Goal: Task Accomplishment & Management: Manage account settings

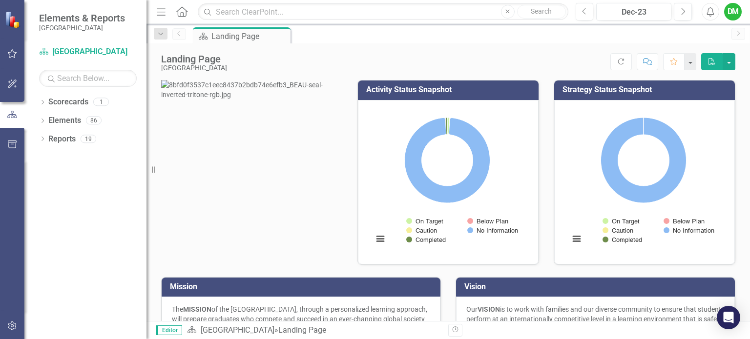
scroll to position [401, 0]
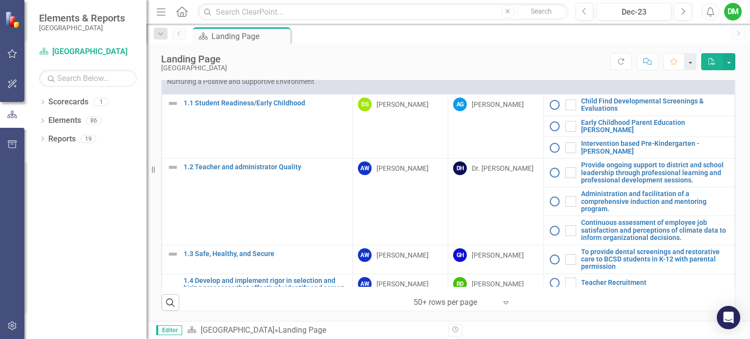
click at [502, 304] on icon "Expand" at bounding box center [506, 303] width 10 height 8
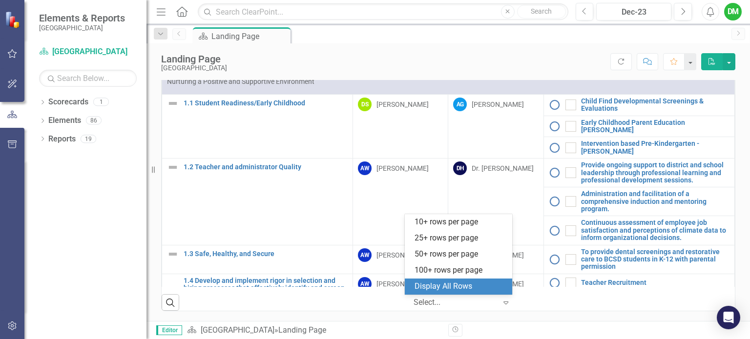
click at [482, 286] on div "Display All Rows" at bounding box center [461, 286] width 92 height 11
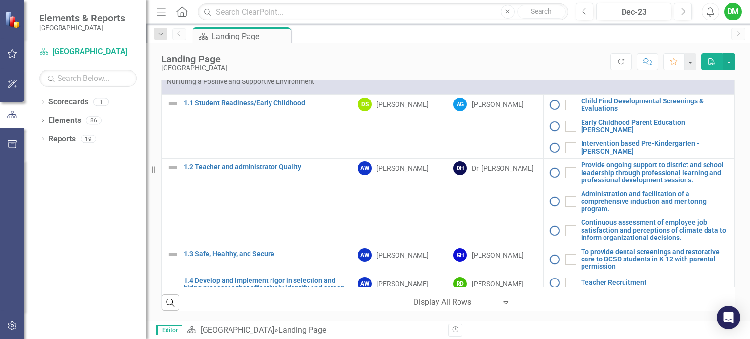
click at [666, 297] on div "Search ‹ Previous 1 (current) › Next Display All Rows Expand" at bounding box center [448, 299] width 573 height 24
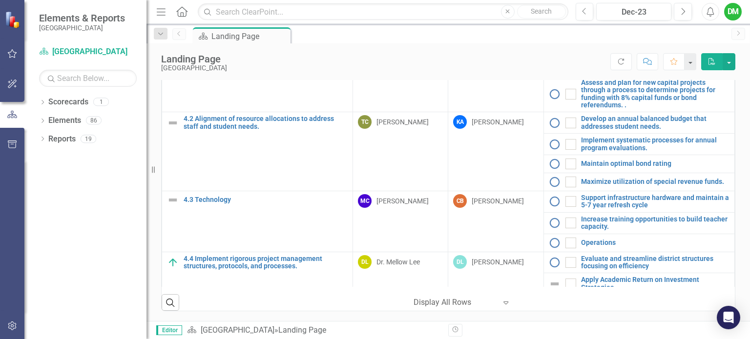
scroll to position [1152, 0]
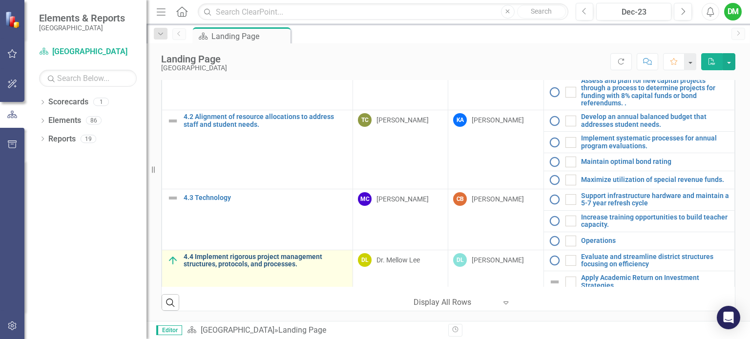
click at [240, 253] on link "4.4 Implement rigorous project management structures, protocols, and processes." at bounding box center [266, 260] width 164 height 15
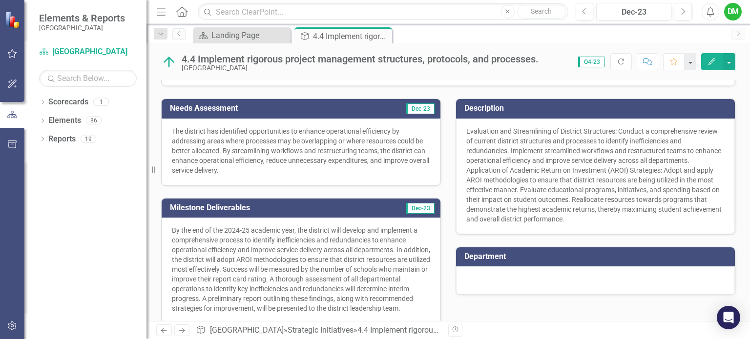
scroll to position [121, 0]
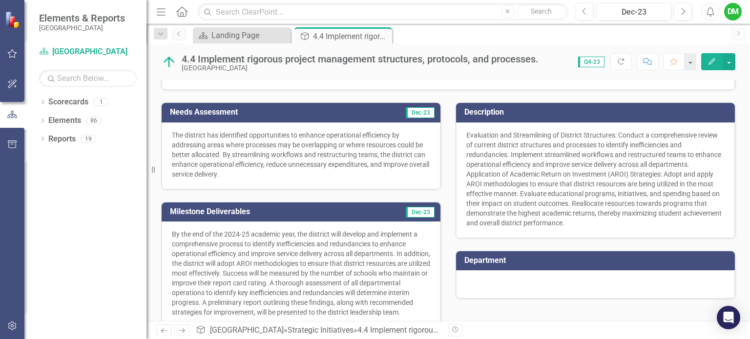
click at [285, 170] on p "The district has identified opportunities to enhance operational efficiency by …" at bounding box center [301, 154] width 258 height 49
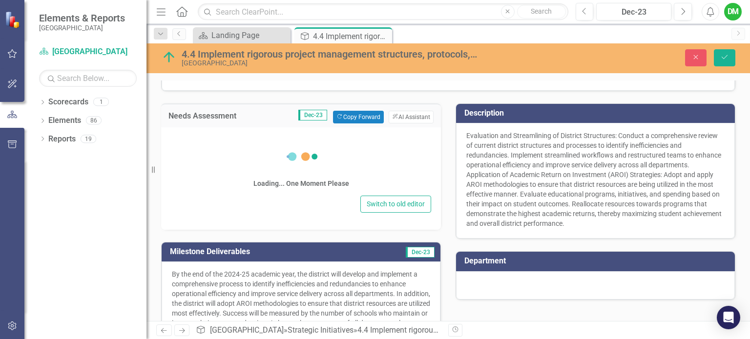
click at [285, 170] on icon at bounding box center [301, 156] width 39 height 39
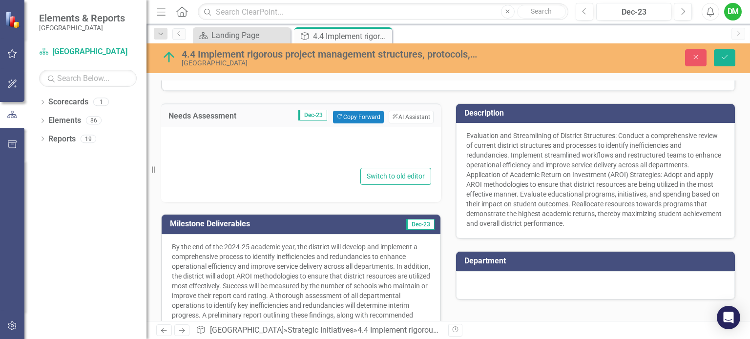
type textarea "<p>The district has identified opportunities to enhance operational efficiency …"
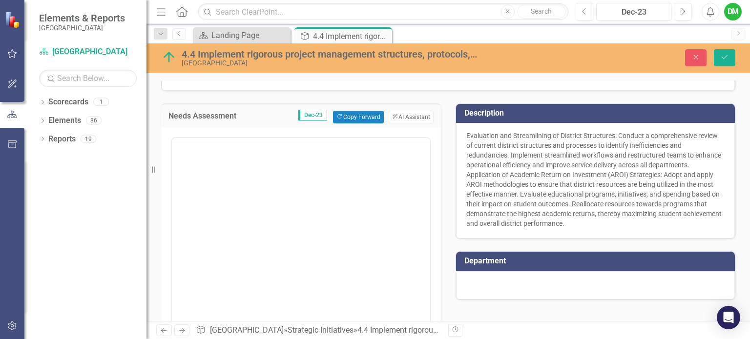
scroll to position [0, 0]
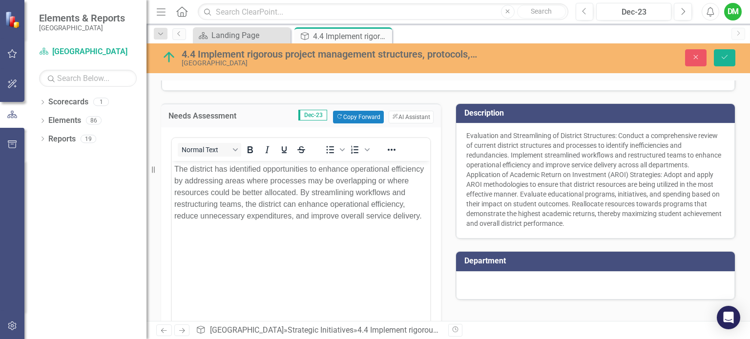
click at [523, 166] on span "Evaluation and Streamlining of District Structures: Conduct a comprehensive rev…" at bounding box center [593, 180] width 255 height 96
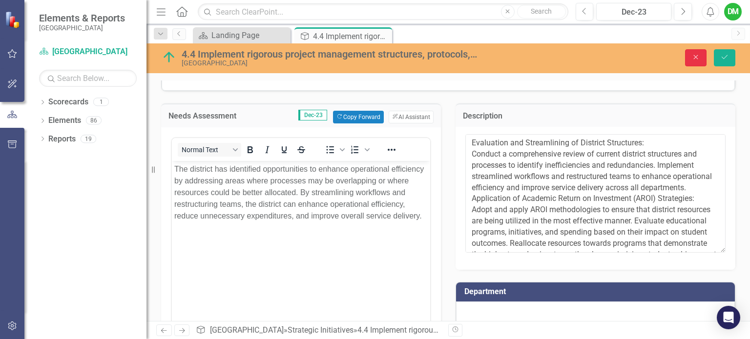
click at [697, 57] on icon "Close" at bounding box center [695, 57] width 9 height 7
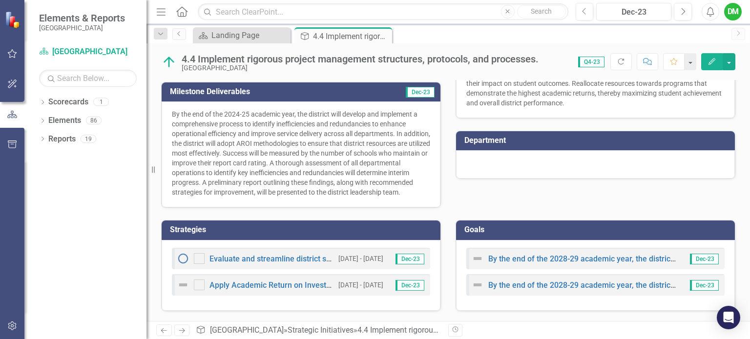
scroll to position [248, 0]
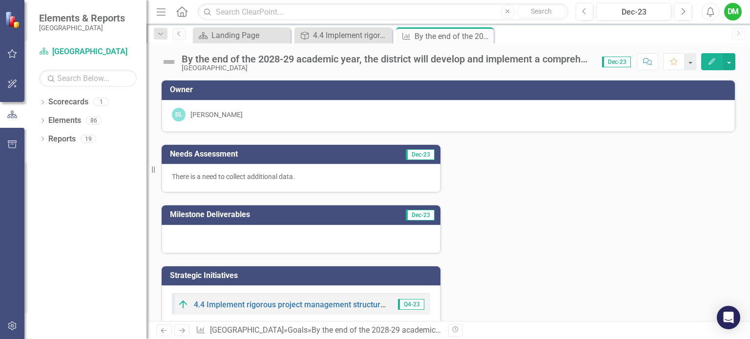
click at [734, 107] on div "Owner DL [PERSON_NAME]" at bounding box center [448, 100] width 589 height 64
click at [180, 36] on icon "Previous" at bounding box center [179, 34] width 8 height 6
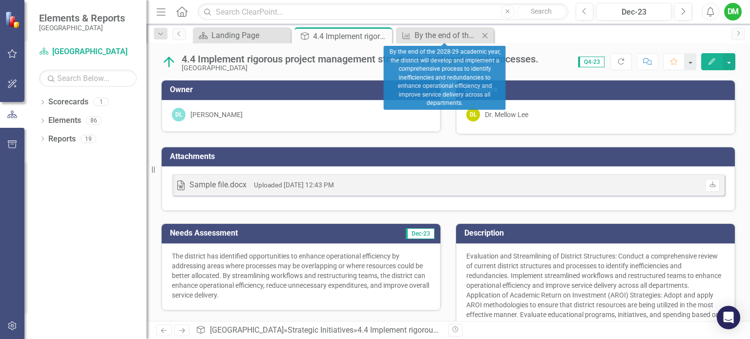
click at [484, 33] on icon "Close" at bounding box center [485, 36] width 10 height 8
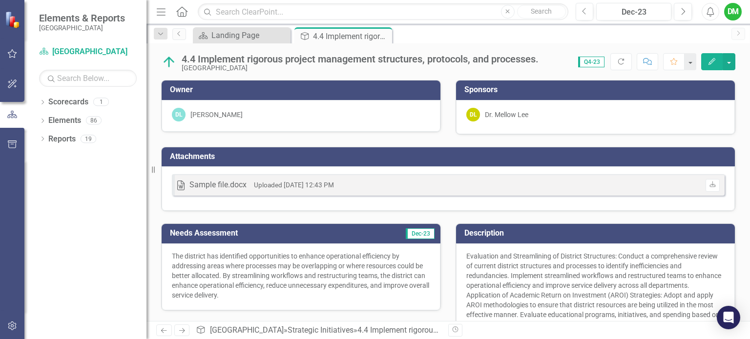
click at [459, 36] on div "Scorecard Landing Page Close Strategic Initiatives 4.4 Implement rigorous proje…" at bounding box center [459, 35] width 536 height 16
click at [590, 62] on span "Q4-23" at bounding box center [591, 62] width 26 height 11
click at [578, 43] on div "4.4 Implement rigorous project management structures, protocols, and processes.…" at bounding box center [448, 57] width 604 height 29
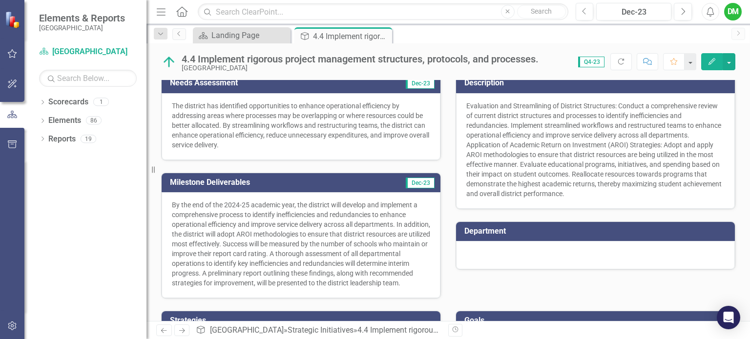
scroll to position [248, 0]
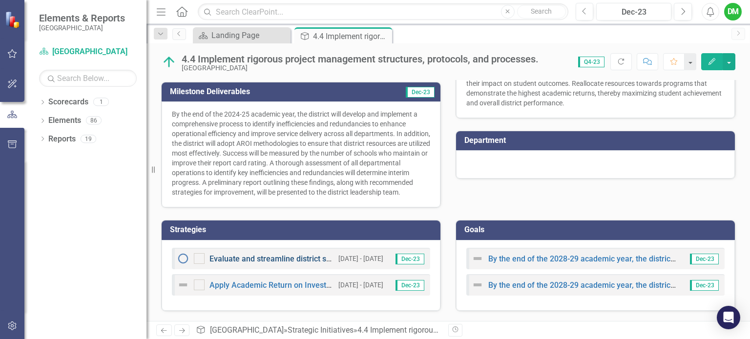
click at [230, 261] on link "Evaluate and streamline district structures focusing on efficiency" at bounding box center [322, 258] width 227 height 9
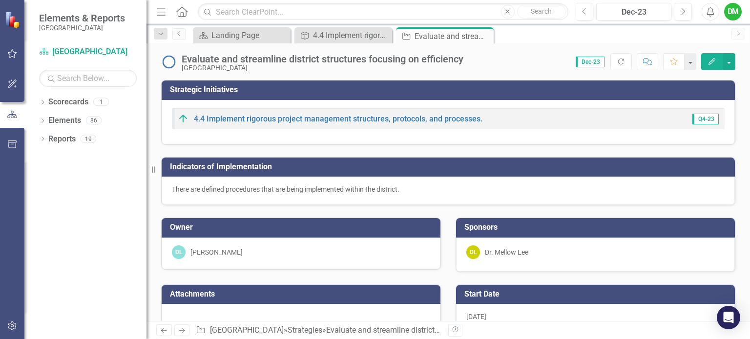
checkbox input "true"
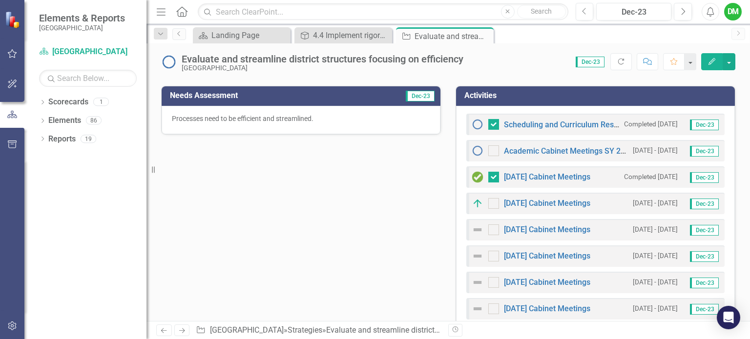
scroll to position [327, 0]
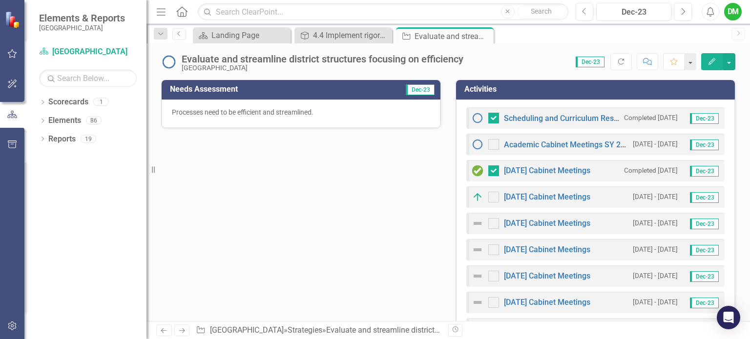
checkbox input "false"
checkbox input "true"
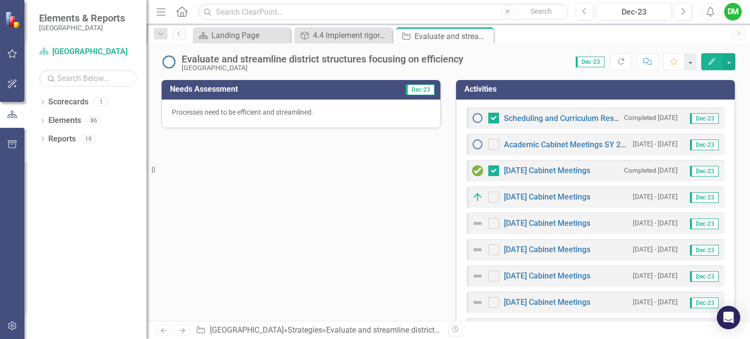
checkbox input "true"
checkbox input "false"
checkbox input "true"
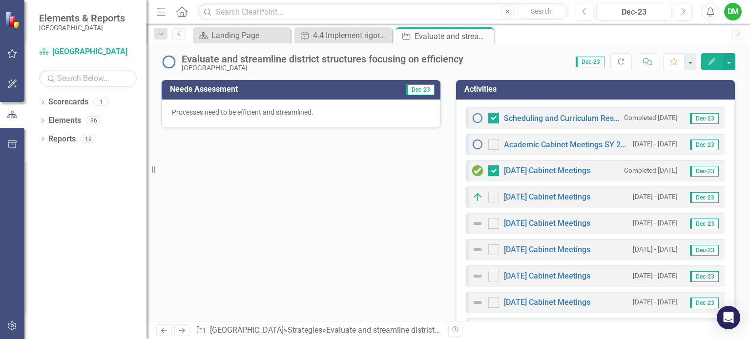
checkbox input "true"
checkbox input "false"
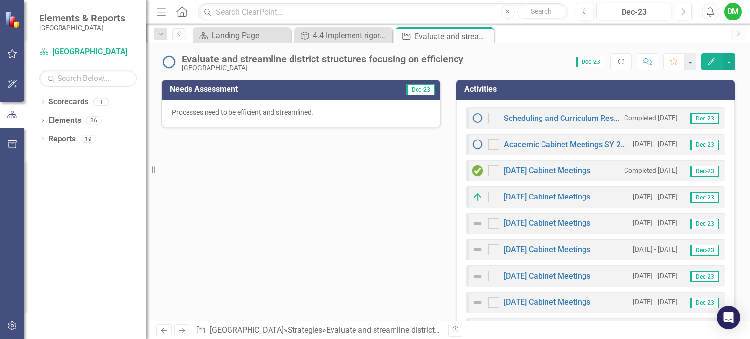
checkbox input "true"
click at [512, 142] on link "Academic Cabinet Meetings SY 25-26" at bounding box center [570, 144] width 132 height 9
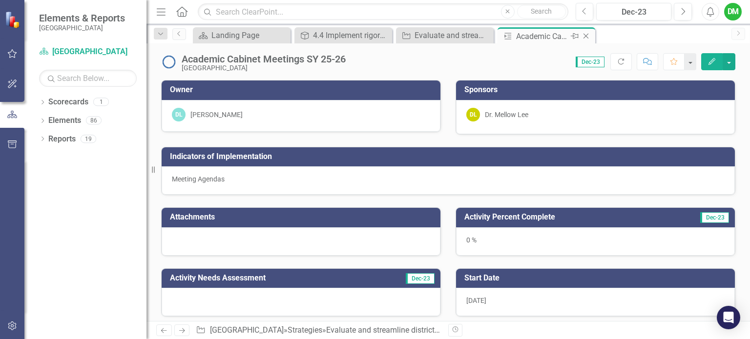
click at [585, 36] on icon at bounding box center [585, 36] width 5 height 5
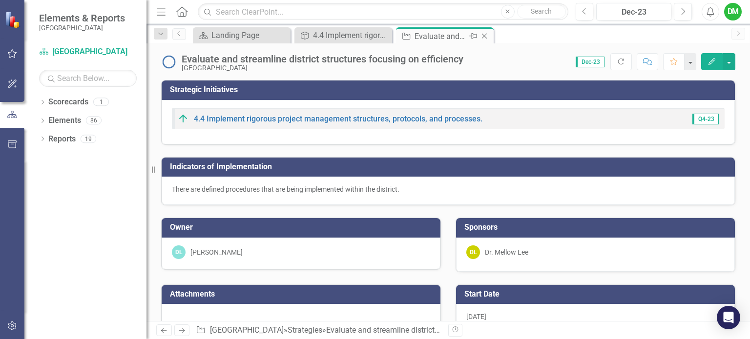
checkbox input "false"
checkbox input "true"
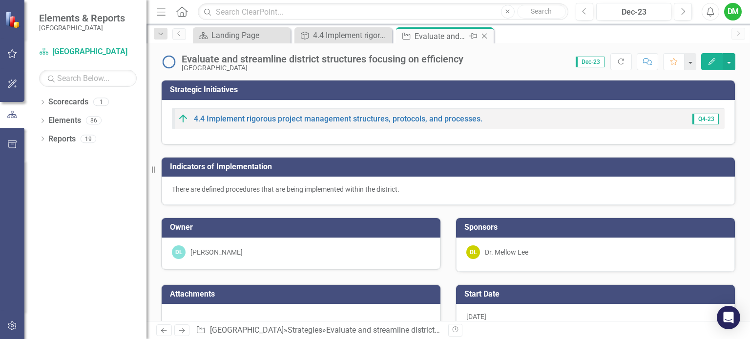
checkbox input "true"
click at [270, 32] on div "Landing Page" at bounding box center [243, 35] width 64 height 12
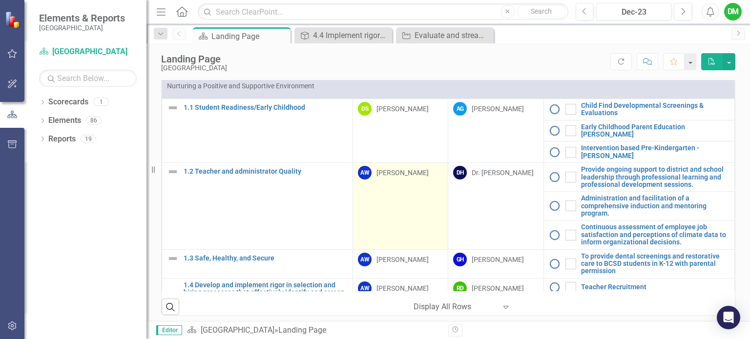
scroll to position [401, 0]
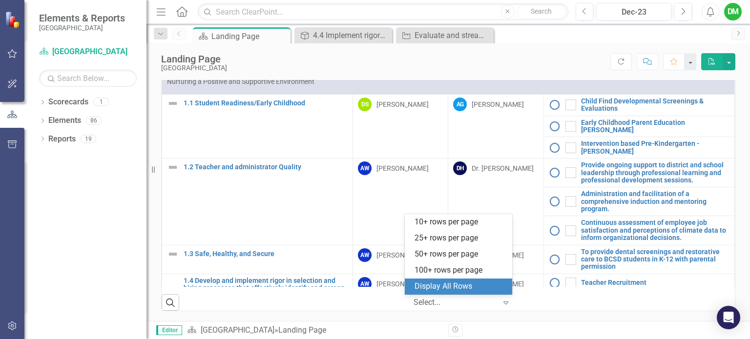
click at [443, 302] on div at bounding box center [455, 302] width 83 height 13
click at [439, 287] on div "Display All Rows" at bounding box center [461, 286] width 92 height 11
drag, startPoint x: 504, startPoint y: 303, endPoint x: 367, endPoint y: 297, distance: 136.8
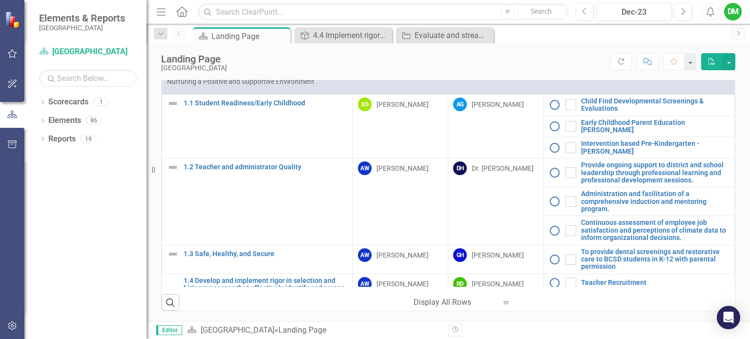
click at [420, 303] on div at bounding box center [455, 302] width 83 height 13
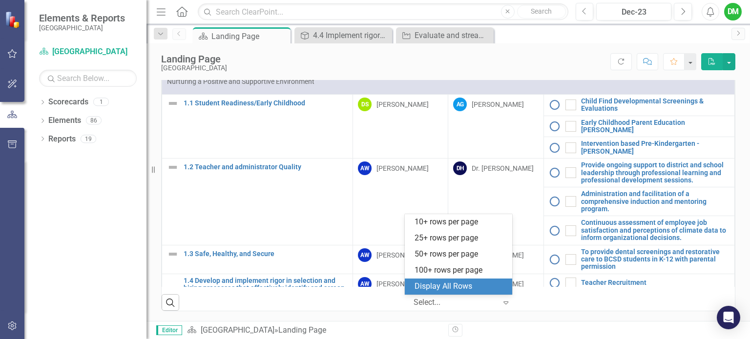
click at [416, 284] on div "Display All Rows" at bounding box center [461, 286] width 92 height 11
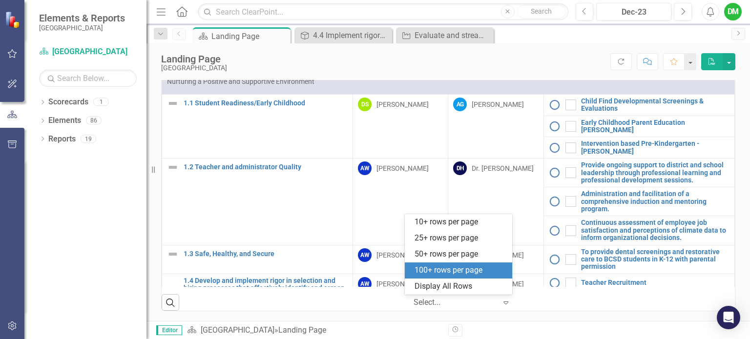
click at [438, 264] on div "100+ rows per page" at bounding box center [458, 271] width 107 height 16
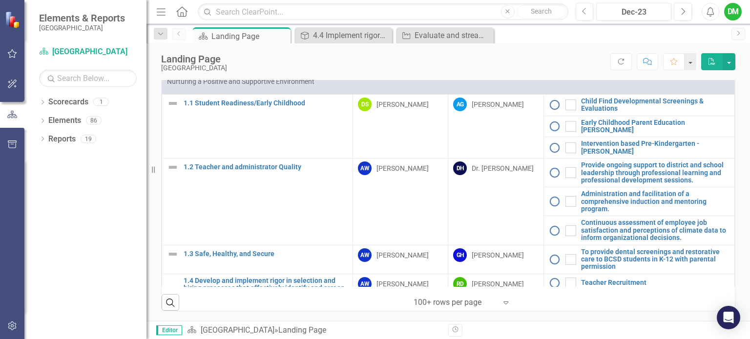
drag, startPoint x: 254, startPoint y: 140, endPoint x: 252, endPoint y: 78, distance: 62.0
click at [252, 78] on div "Landing Page [GEOGRAPHIC_DATA] Score: N/A Dec-23 Completed Refresh Comment Favo…" at bounding box center [448, 182] width 604 height 278
click at [174, 304] on icon "Search" at bounding box center [170, 302] width 11 height 9
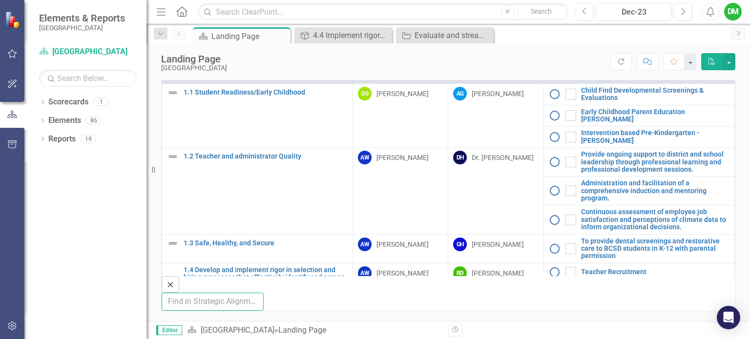
click at [204, 307] on input "text" at bounding box center [213, 302] width 102 height 18
type input "4.2"
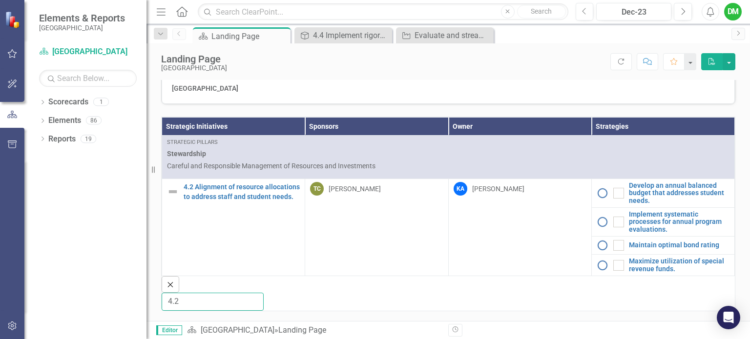
scroll to position [288, 0]
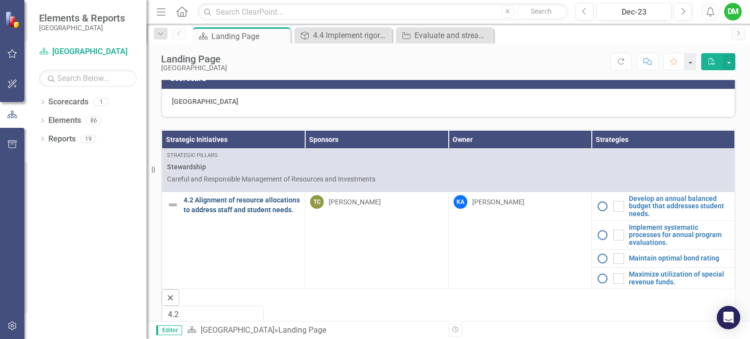
click at [223, 215] on link "4.2 Alignment of resource allocations to address staff and student needs." at bounding box center [242, 205] width 116 height 20
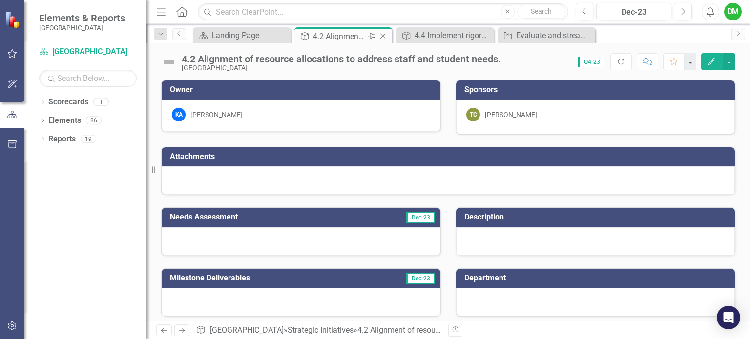
click at [374, 35] on icon "Pin" at bounding box center [372, 36] width 8 height 10
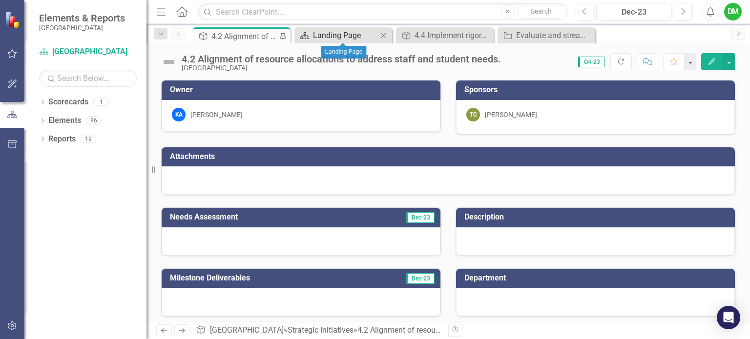
click at [326, 34] on div "Landing Page" at bounding box center [345, 35] width 64 height 12
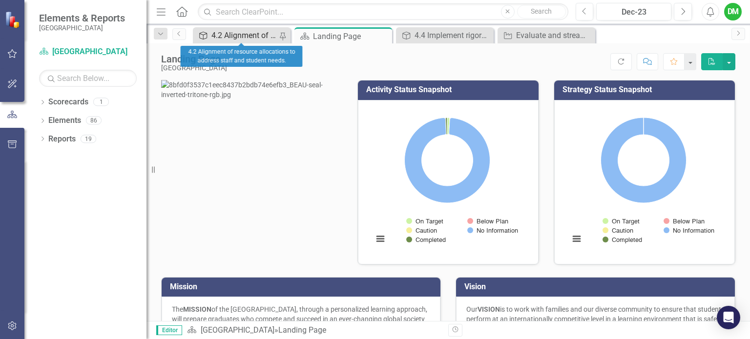
click at [264, 34] on div "4.2 Alignment of resource allocations to address staff and student needs." at bounding box center [244, 35] width 67 height 12
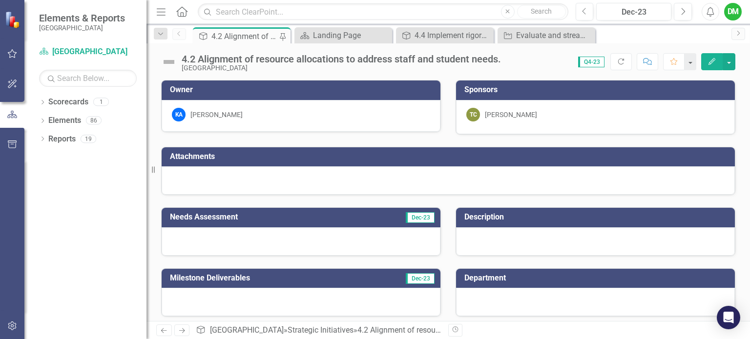
drag, startPoint x: 738, startPoint y: 131, endPoint x: 746, endPoint y: 145, distance: 15.3
click at [746, 145] on div "Owner KA [PERSON_NAME] Sponsors TC [PERSON_NAME] Attachments Needs Assessment D…" at bounding box center [448, 200] width 604 height 241
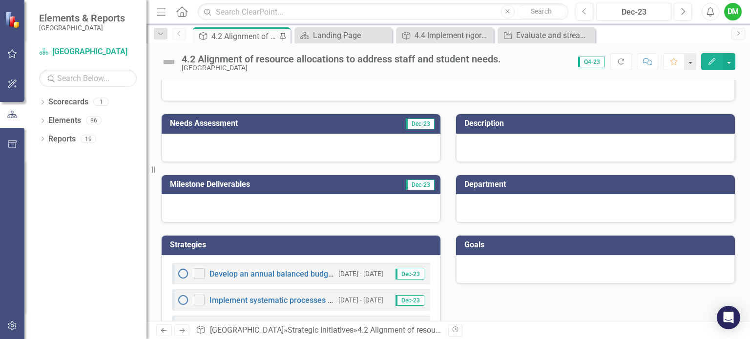
scroll to position [160, 0]
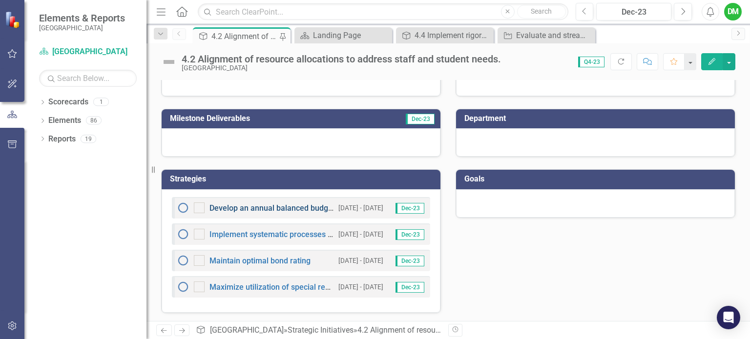
click at [254, 205] on link "Develop an annual balanced budget that addresses student needs." at bounding box center [325, 208] width 233 height 9
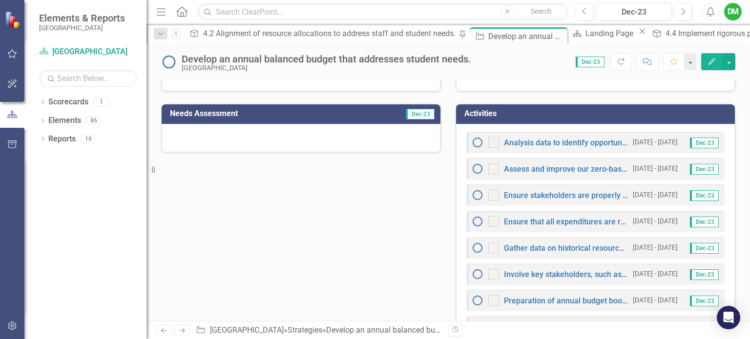
scroll to position [302, 0]
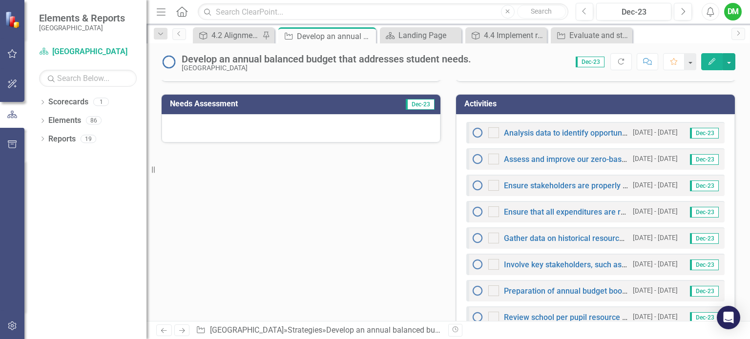
scroll to position [311, 0]
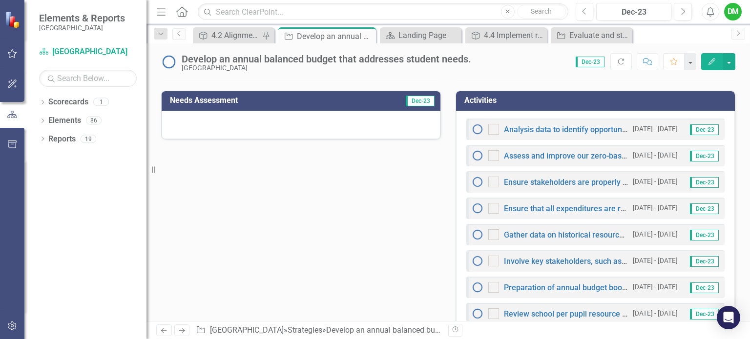
click at [251, 126] on div at bounding box center [301, 125] width 279 height 28
click at [246, 120] on div at bounding box center [301, 125] width 279 height 28
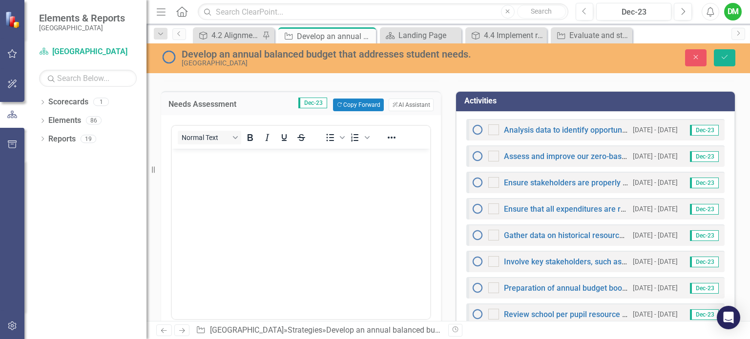
scroll to position [0, 0]
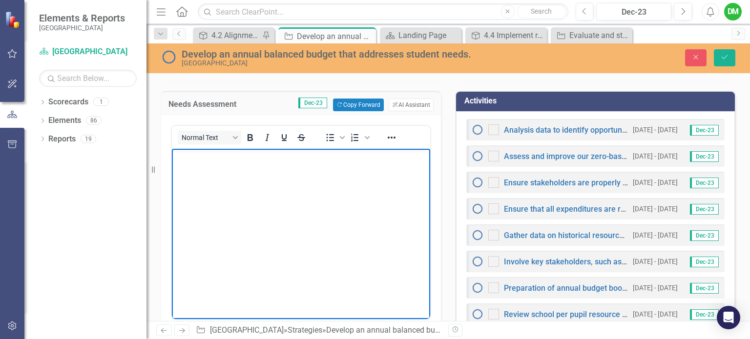
click at [227, 166] on body "Rich Text Area. Press ALT-0 for help." at bounding box center [301, 222] width 258 height 146
click at [240, 91] on div "Needs Assessment Dec-23 Copy Forward Copy Forward ClearPoint AI AI Assistant" at bounding box center [301, 103] width 280 height 24
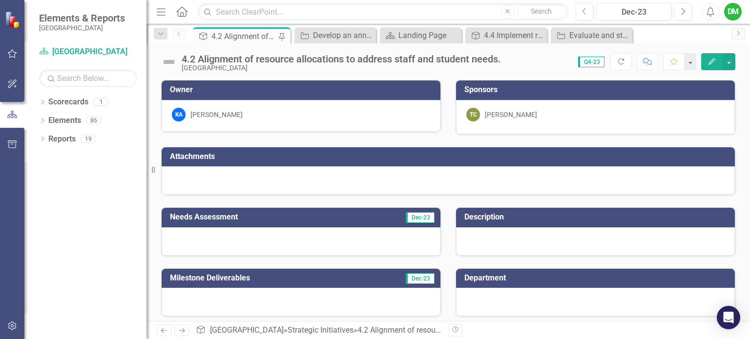
click at [231, 236] on div at bounding box center [301, 242] width 279 height 28
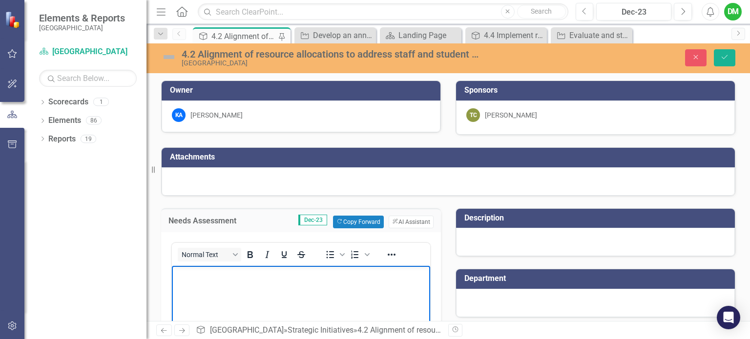
click at [207, 281] on body "Rich Text Area. Press ALT-0 for help." at bounding box center [301, 339] width 258 height 146
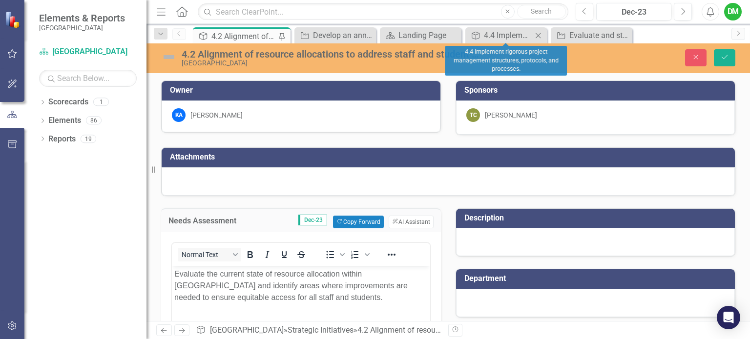
click at [537, 34] on icon at bounding box center [538, 35] width 5 height 5
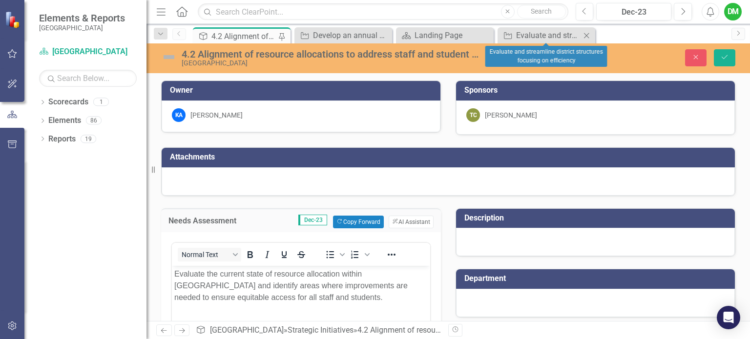
click at [586, 35] on icon at bounding box center [586, 35] width 5 height 5
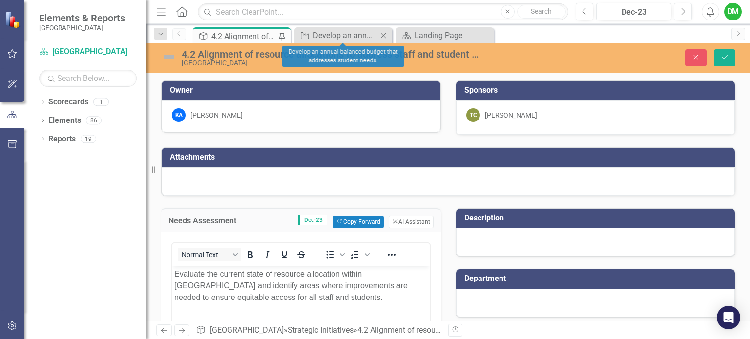
click at [383, 33] on icon "Close" at bounding box center [383, 36] width 10 height 8
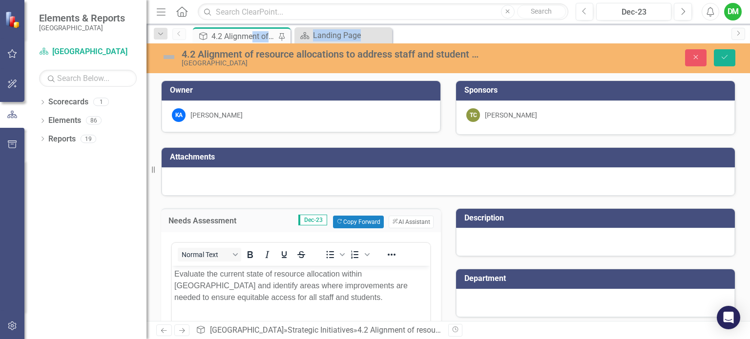
drag, startPoint x: 254, startPoint y: 34, endPoint x: 414, endPoint y: 30, distance: 160.2
click at [414, 30] on div "Strategic Initiatives 4.2 Alignment of resource allocations to address staff an…" at bounding box center [459, 35] width 536 height 16
click at [412, 33] on div "Strategic Initiatives 4.2 Alignment of resource allocations to address staff an…" at bounding box center [459, 35] width 536 height 16
drag, startPoint x: 237, startPoint y: 35, endPoint x: 207, endPoint y: 34, distance: 30.3
click at [207, 34] on icon at bounding box center [203, 36] width 8 height 8
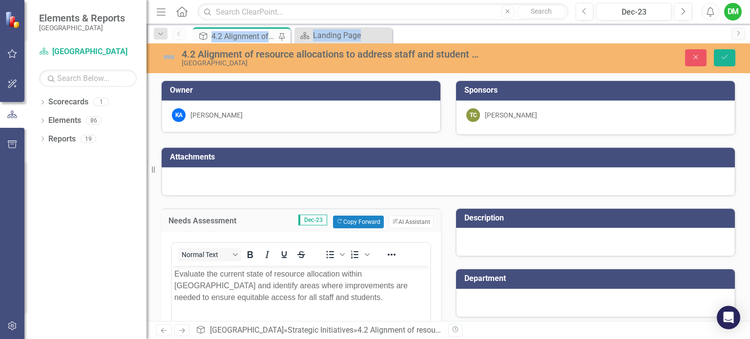
drag, startPoint x: 207, startPoint y: 34, endPoint x: 400, endPoint y: 33, distance: 192.9
click at [400, 33] on div "Strategic Initiatives 4.2 Alignment of resource allocations to address staff an…" at bounding box center [459, 35] width 536 height 16
click at [309, 37] on icon "Scorecard" at bounding box center [305, 36] width 10 height 8
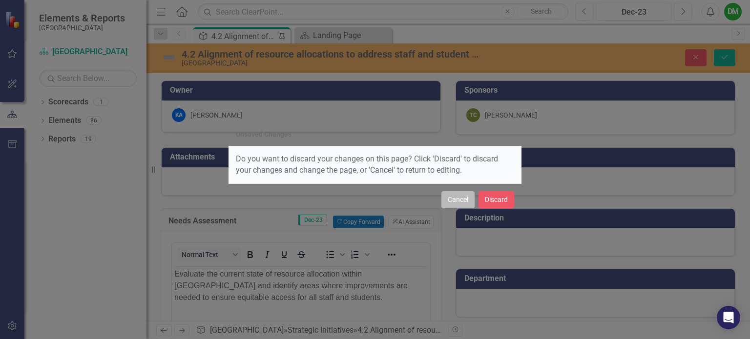
click at [465, 193] on button "Cancel" at bounding box center [457, 199] width 33 height 17
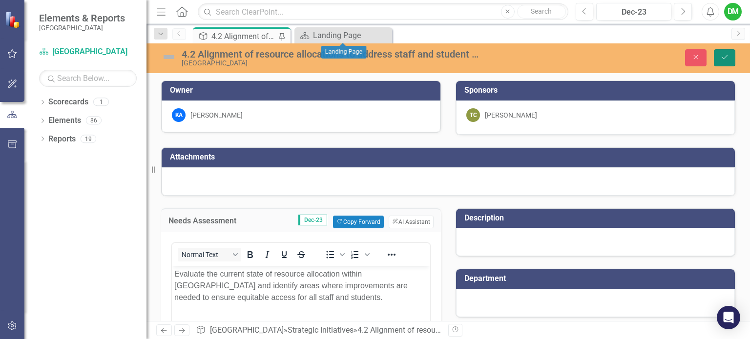
click at [721, 60] on icon "Save" at bounding box center [724, 57] width 9 height 7
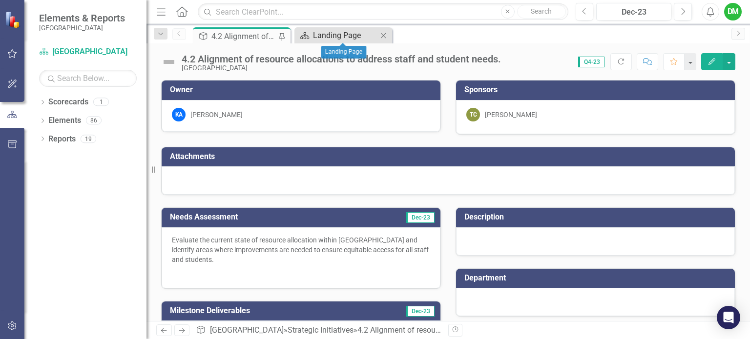
click at [364, 38] on div "Landing Page" at bounding box center [345, 35] width 64 height 12
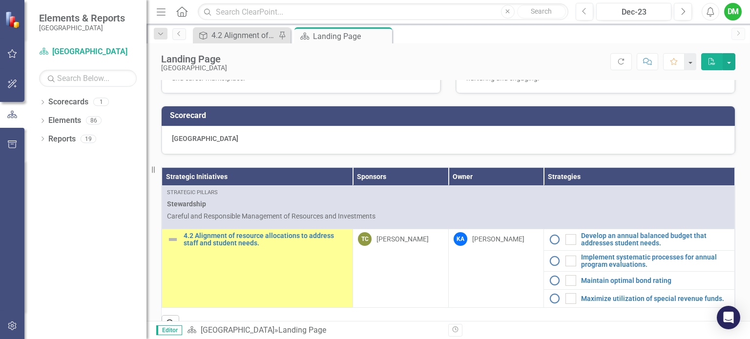
scroll to position [259, 0]
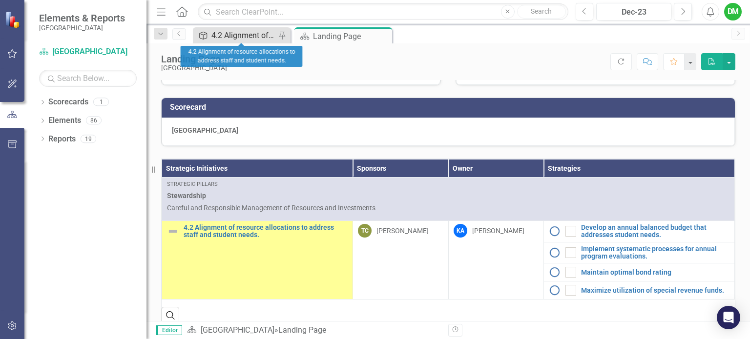
click at [254, 35] on div "4.2 Alignment of resource allocations to address staff and student needs." at bounding box center [243, 35] width 64 height 12
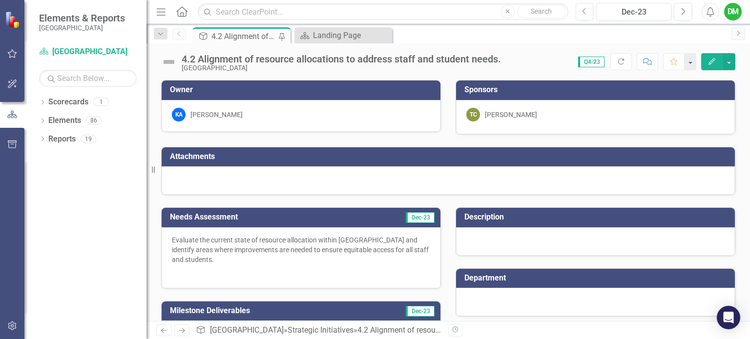
click at [514, 238] on div at bounding box center [595, 242] width 279 height 28
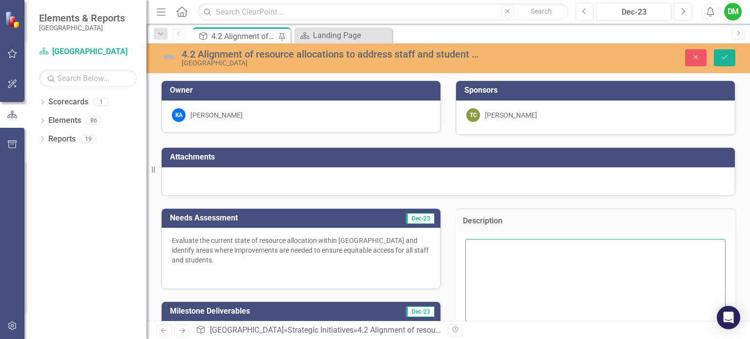
click at [494, 253] on textarea at bounding box center [595, 298] width 260 height 118
paste textarea "Demonstrate fiscal responsibility through thoughtful and consistent oversight o…"
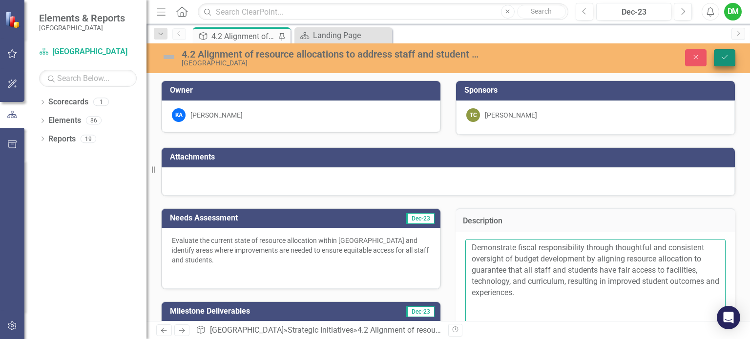
type textarea "Demonstrate fiscal responsibility through thoughtful and consistent oversight o…"
click at [723, 55] on icon "Save" at bounding box center [724, 57] width 9 height 7
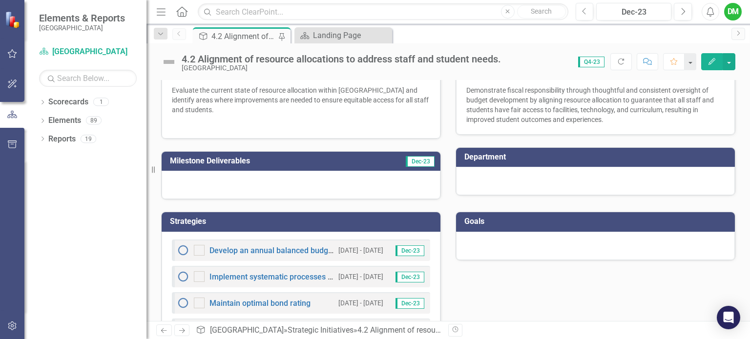
scroll to position [192, 0]
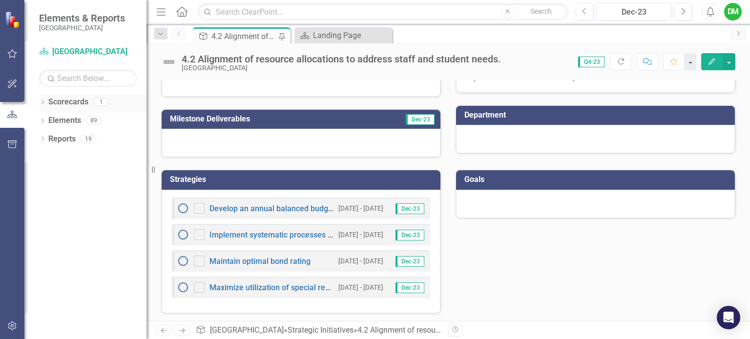
click at [65, 102] on link "Scorecards" at bounding box center [68, 102] width 40 height 11
click at [67, 125] on link "Elements" at bounding box center [64, 120] width 33 height 11
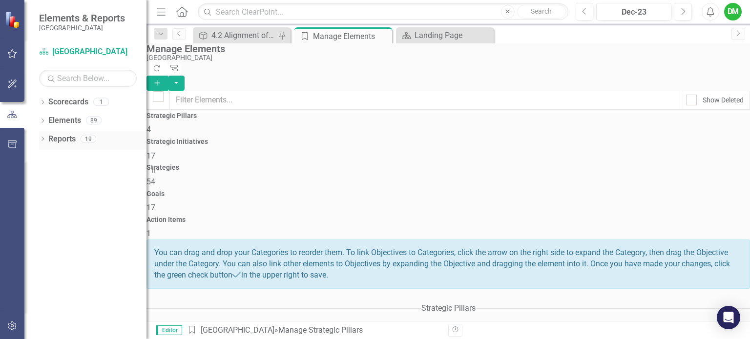
click at [65, 140] on link "Reports" at bounding box center [61, 139] width 27 height 11
click at [427, 35] on div "Landing Page" at bounding box center [447, 35] width 64 height 12
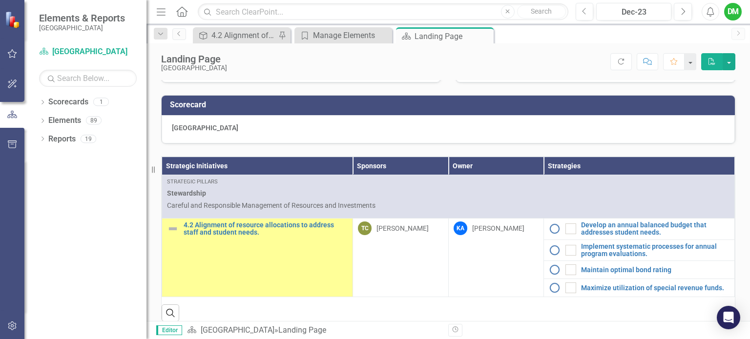
scroll to position [287, 0]
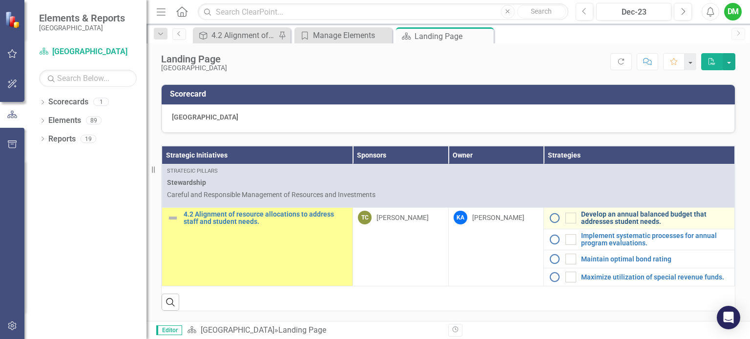
click at [604, 215] on link "Develop an annual balanced budget that addresses student needs." at bounding box center [655, 218] width 148 height 15
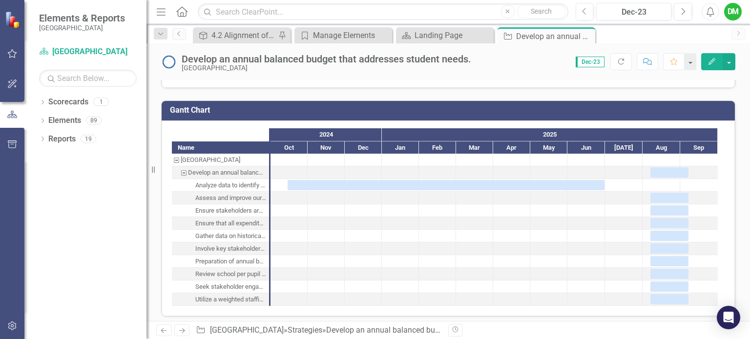
scroll to position [954, 0]
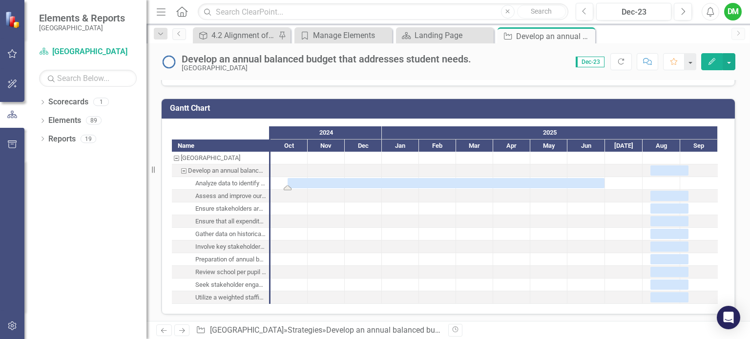
click at [300, 182] on div "Task: Start date: 2024-10-15 End date: 2025-06-30" at bounding box center [446, 183] width 317 height 10
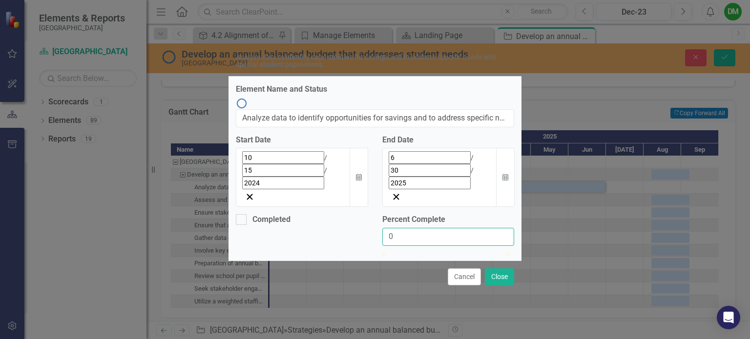
click at [398, 228] on input "0" at bounding box center [448, 237] width 132 height 18
type input "100"
drag, startPoint x: 388, startPoint y: 223, endPoint x: 520, endPoint y: 222, distance: 132.3
click at [520, 222] on div "Percent Complete 100" at bounding box center [448, 233] width 146 height 39
click at [242, 214] on input "Completed" at bounding box center [239, 217] width 6 height 6
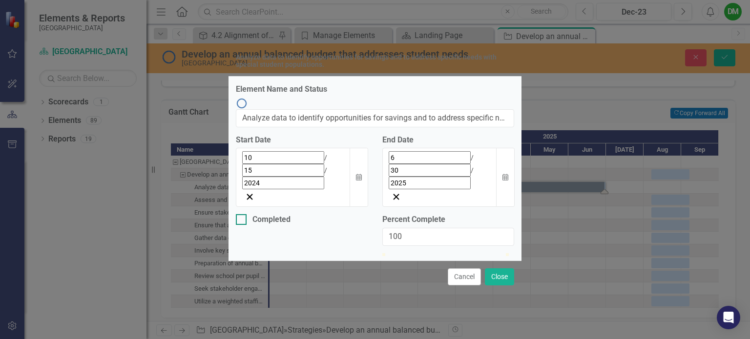
checkbox input "true"
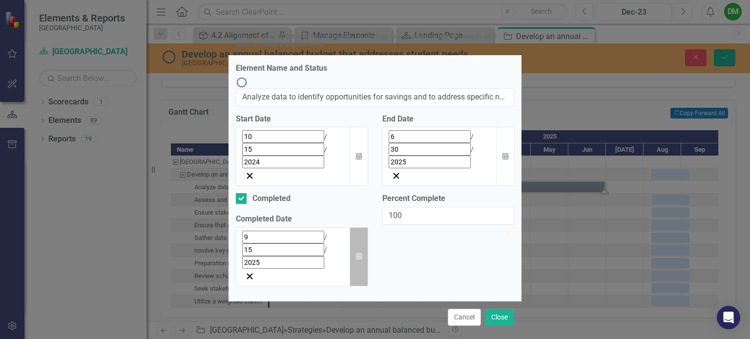
click at [358, 253] on icon "Calendar" at bounding box center [359, 256] width 6 height 7
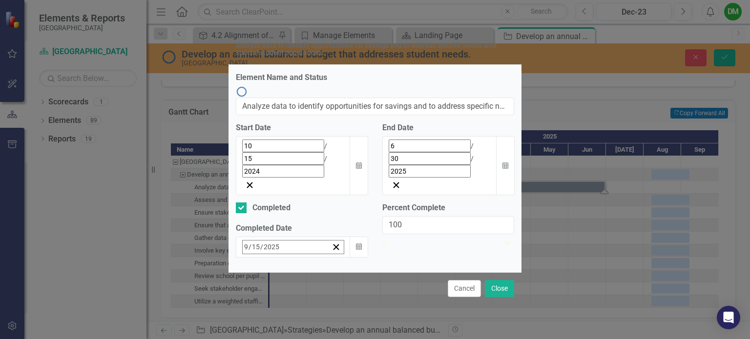
click at [258, 258] on button "‹" at bounding box center [268, 268] width 21 height 21
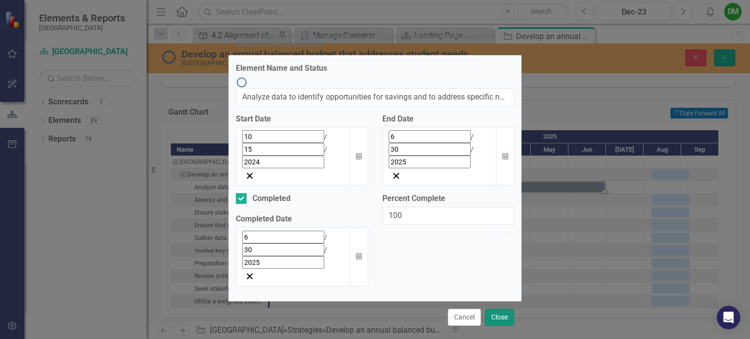
click at [492, 309] on button "Close" at bounding box center [499, 317] width 29 height 17
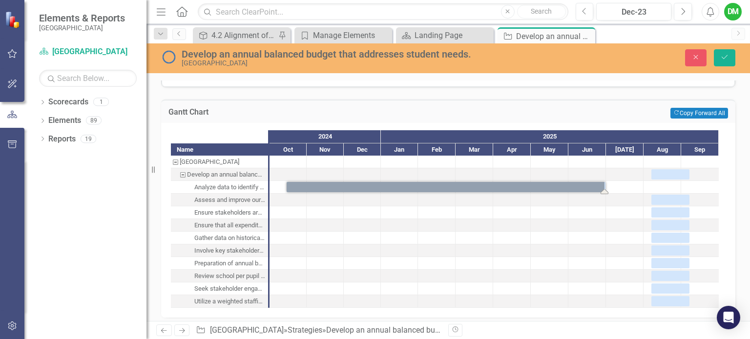
click at [575, 248] on div at bounding box center [587, 251] width 38 height 12
click at [443, 198] on div at bounding box center [437, 200] width 38 height 12
click at [397, 168] on div at bounding box center [399, 174] width 37 height 12
click at [385, 214] on div at bounding box center [399, 213] width 37 height 12
click at [718, 58] on button "Save" at bounding box center [724, 57] width 21 height 17
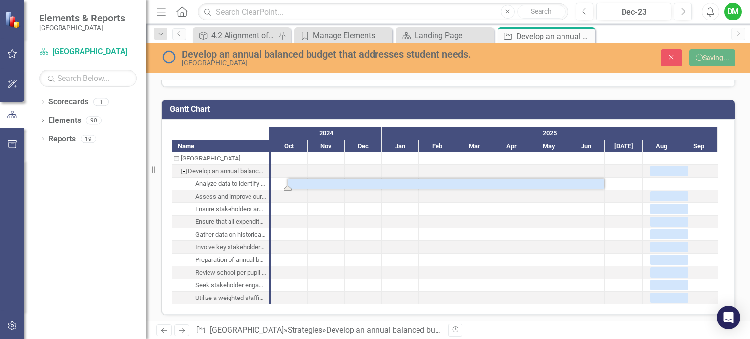
checkbox input "true"
click at [667, 58] on icon "Close" at bounding box center [671, 57] width 9 height 7
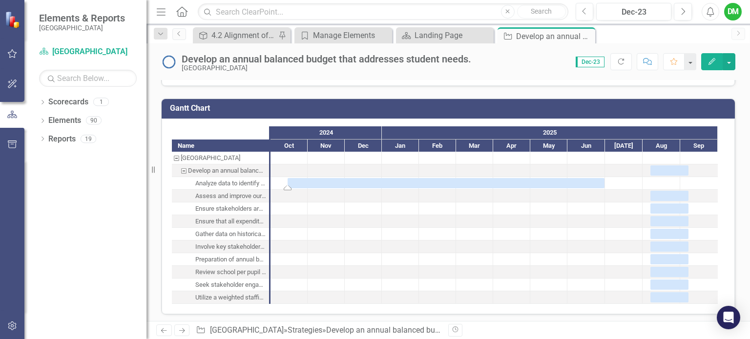
click at [290, 186] on div "Task: Start date: 2024-10-15 End date: 2025-06-30" at bounding box center [288, 188] width 8 height 5
click at [299, 183] on div "Task: Start date: 2024-10-15 End date: 2025-06-30" at bounding box center [446, 183] width 317 height 10
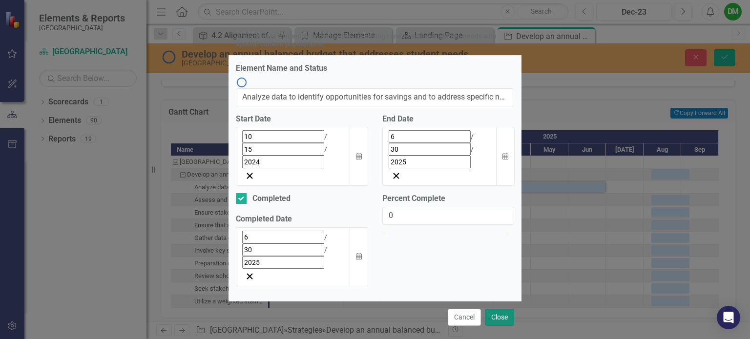
click at [499, 309] on button "Close" at bounding box center [499, 317] width 29 height 17
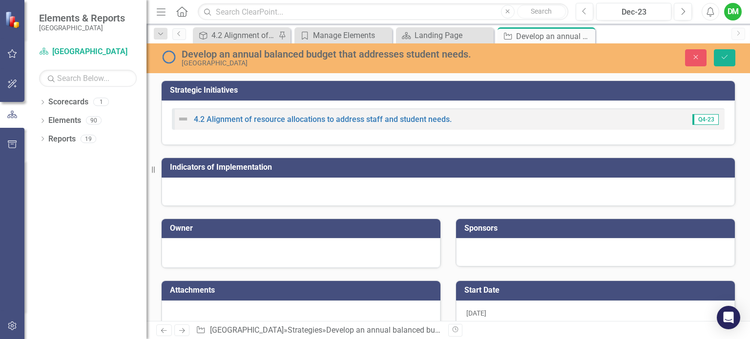
scroll to position [954, 0]
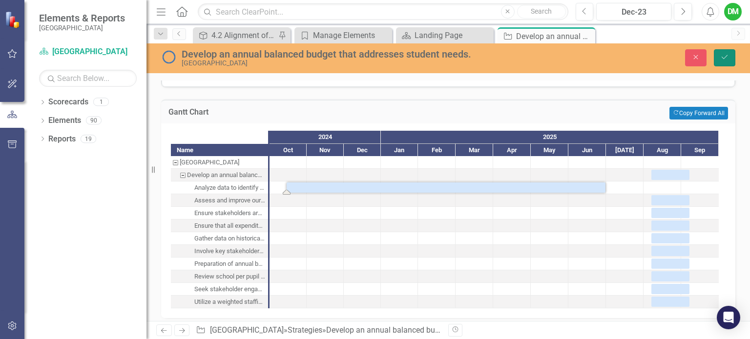
click at [725, 58] on icon "Save" at bounding box center [724, 57] width 9 height 7
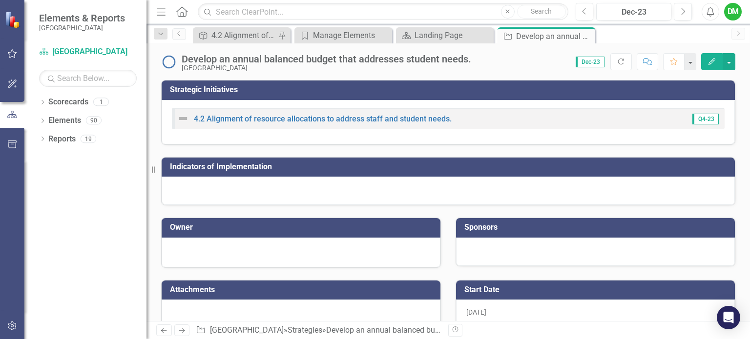
checkbox input "true"
click at [333, 118] on link "4.2 Alignment of resource allocations to address staff and student needs." at bounding box center [323, 118] width 258 height 9
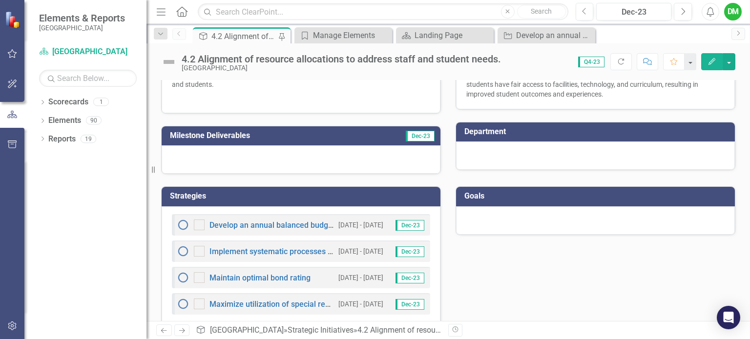
scroll to position [192, 0]
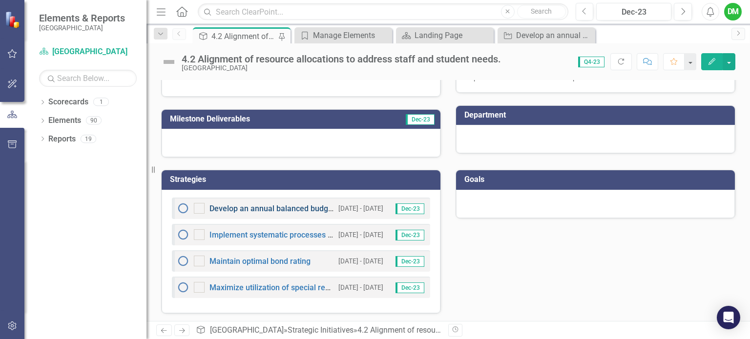
click at [280, 208] on link "Develop an annual balanced budget that addresses student needs." at bounding box center [325, 208] width 233 height 9
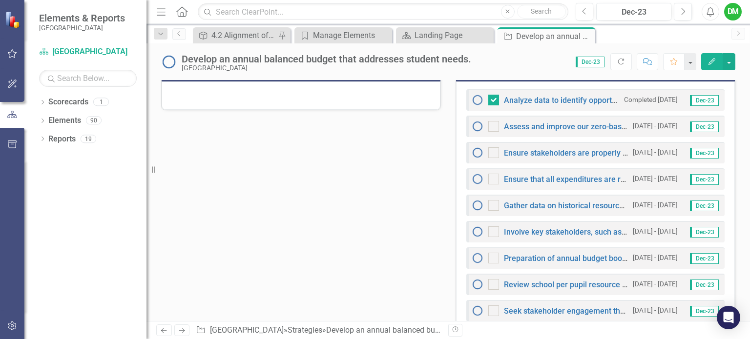
scroll to position [348, 0]
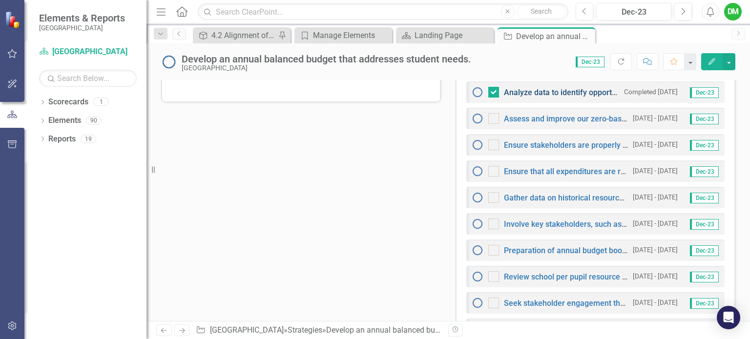
click at [556, 92] on link "Analyze data to identify opportunities for savings and to address specific need…" at bounding box center [702, 92] width 396 height 9
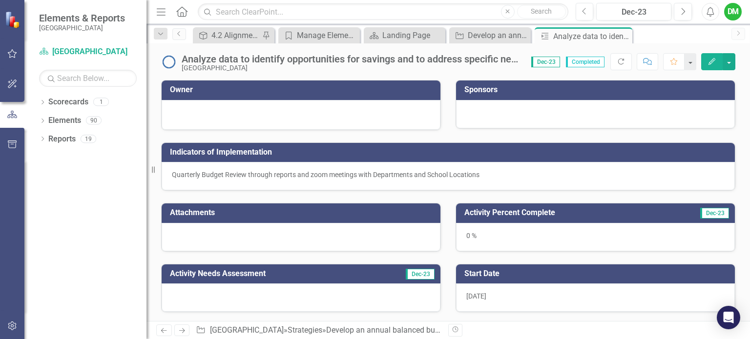
click at [713, 60] on icon "Edit" at bounding box center [712, 61] width 9 height 7
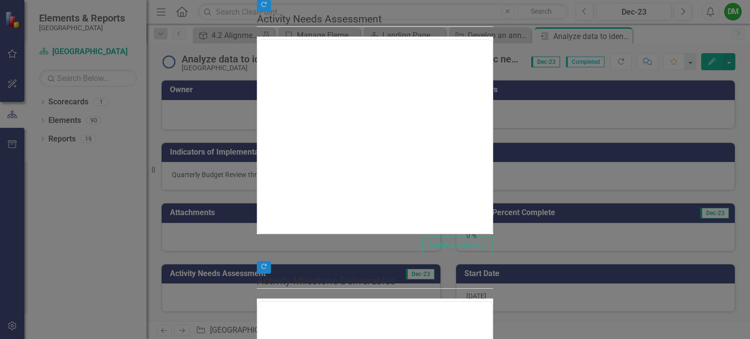
type input "0"
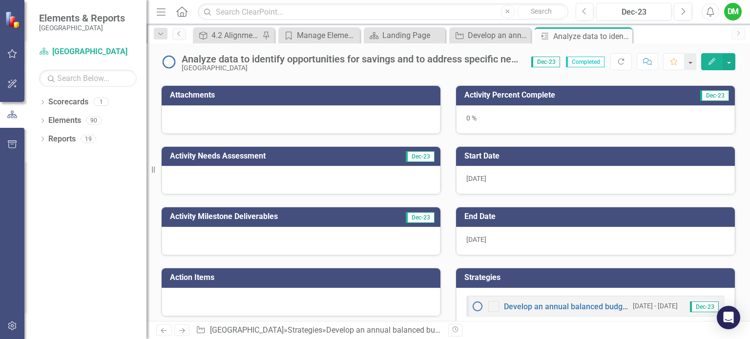
scroll to position [118, 0]
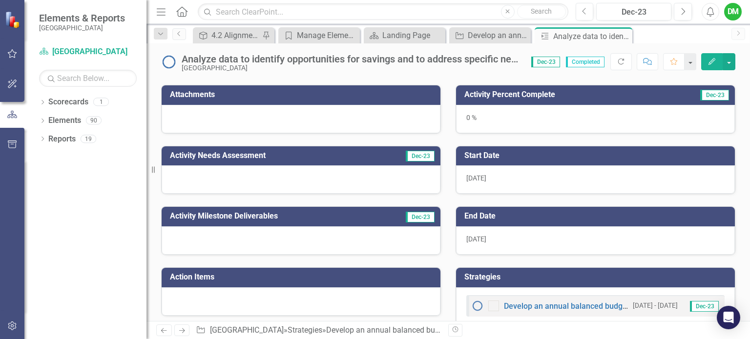
click at [281, 59] on div "Analyze data to identify opportunities for savings and to address specific need…" at bounding box center [352, 59] width 340 height 11
click at [729, 64] on button "button" at bounding box center [729, 61] width 13 height 17
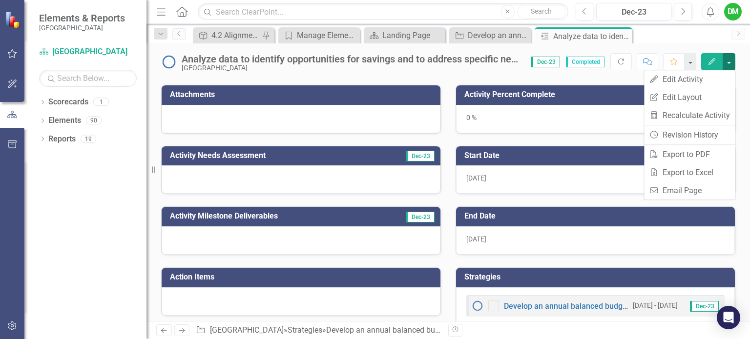
click at [688, 32] on div "Strategic Initiatives 4.2 Alignment of resource allocations to address staff an…" at bounding box center [459, 35] width 536 height 16
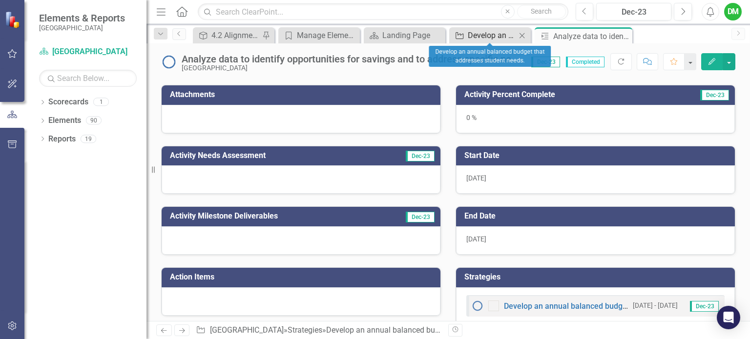
click at [492, 34] on div "Develop an annual balanced budget that addresses student needs." at bounding box center [492, 35] width 48 height 12
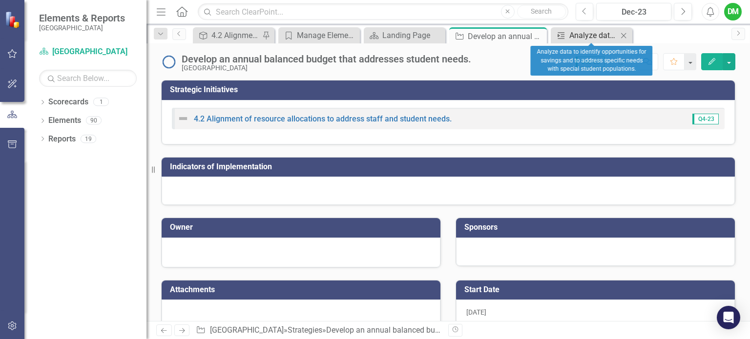
click at [563, 38] on icon "Activity" at bounding box center [561, 36] width 10 height 8
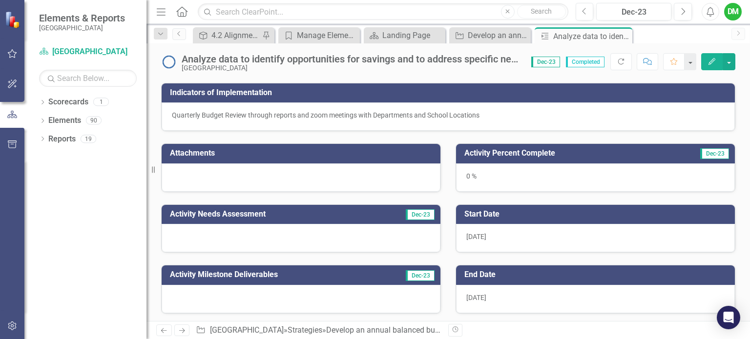
scroll to position [51, 0]
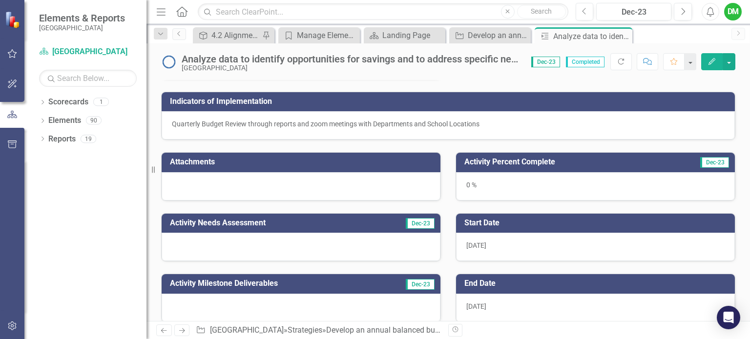
click at [746, 64] on div "Analyze data to identify opportunities for savings and to address specific need…" at bounding box center [448, 57] width 604 height 29
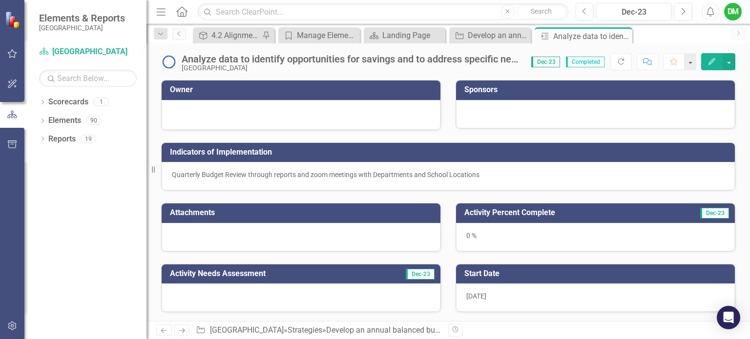
click at [733, 14] on div "DM" at bounding box center [733, 12] width 18 height 18
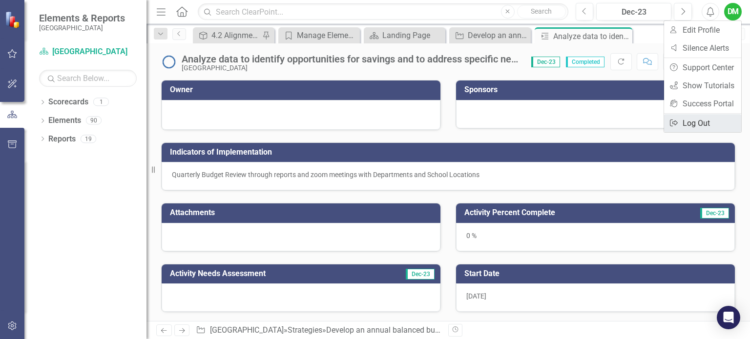
click at [691, 125] on link "Logout Log Out" at bounding box center [702, 123] width 77 height 18
